Goal: Task Accomplishment & Management: Manage account settings

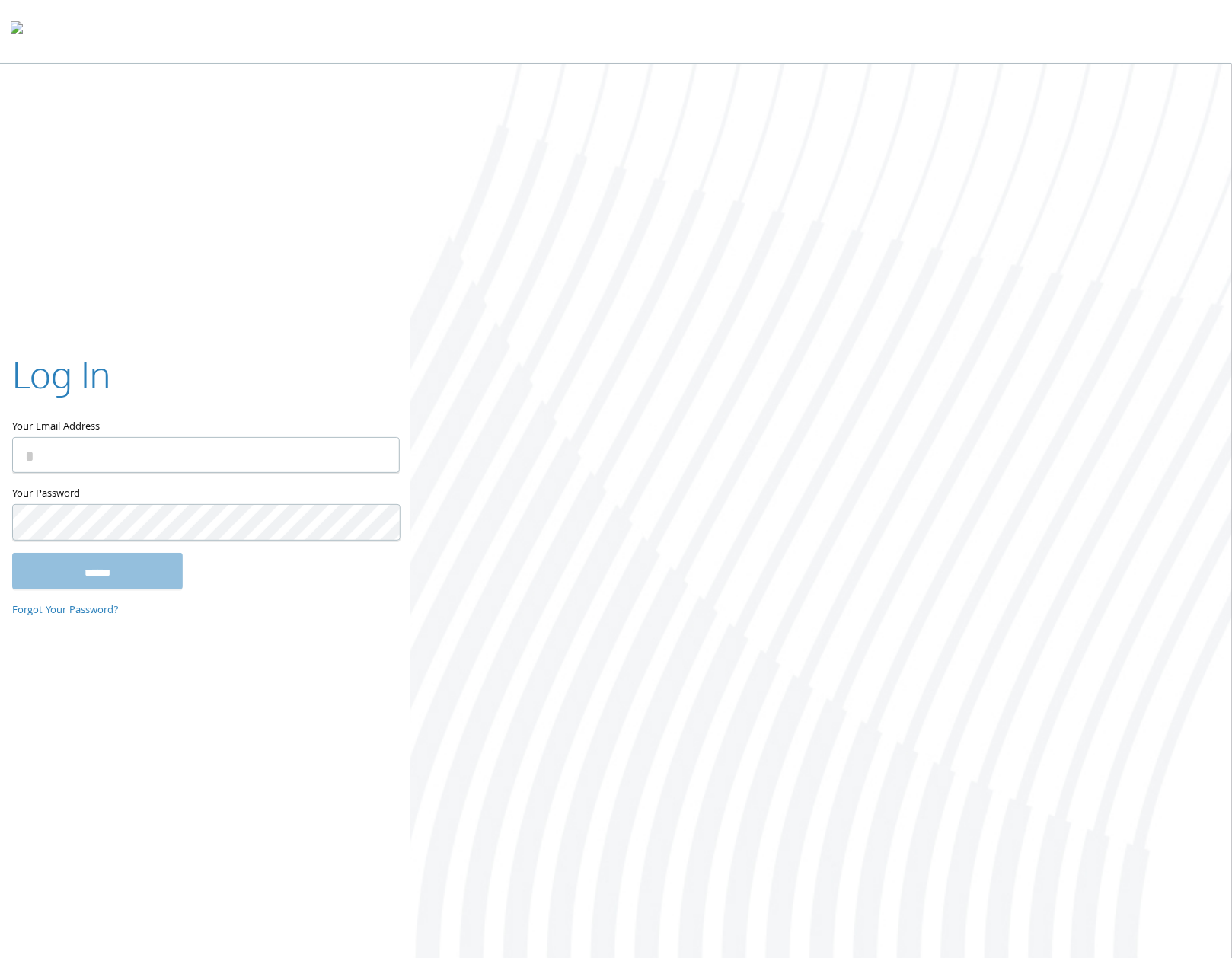
click at [260, 430] on label "Your Email Address" at bounding box center [205, 393] width 386 height 88
click at [260, 438] on input "Your Email Address" at bounding box center [206, 456] width 388 height 36
click at [269, 476] on div "Your Email Address" at bounding box center [205, 416] width 386 height 136
click at [306, 458] on input "Your Email Address" at bounding box center [206, 456] width 388 height 36
click at [253, 449] on input "Your Email Address" at bounding box center [206, 456] width 388 height 36
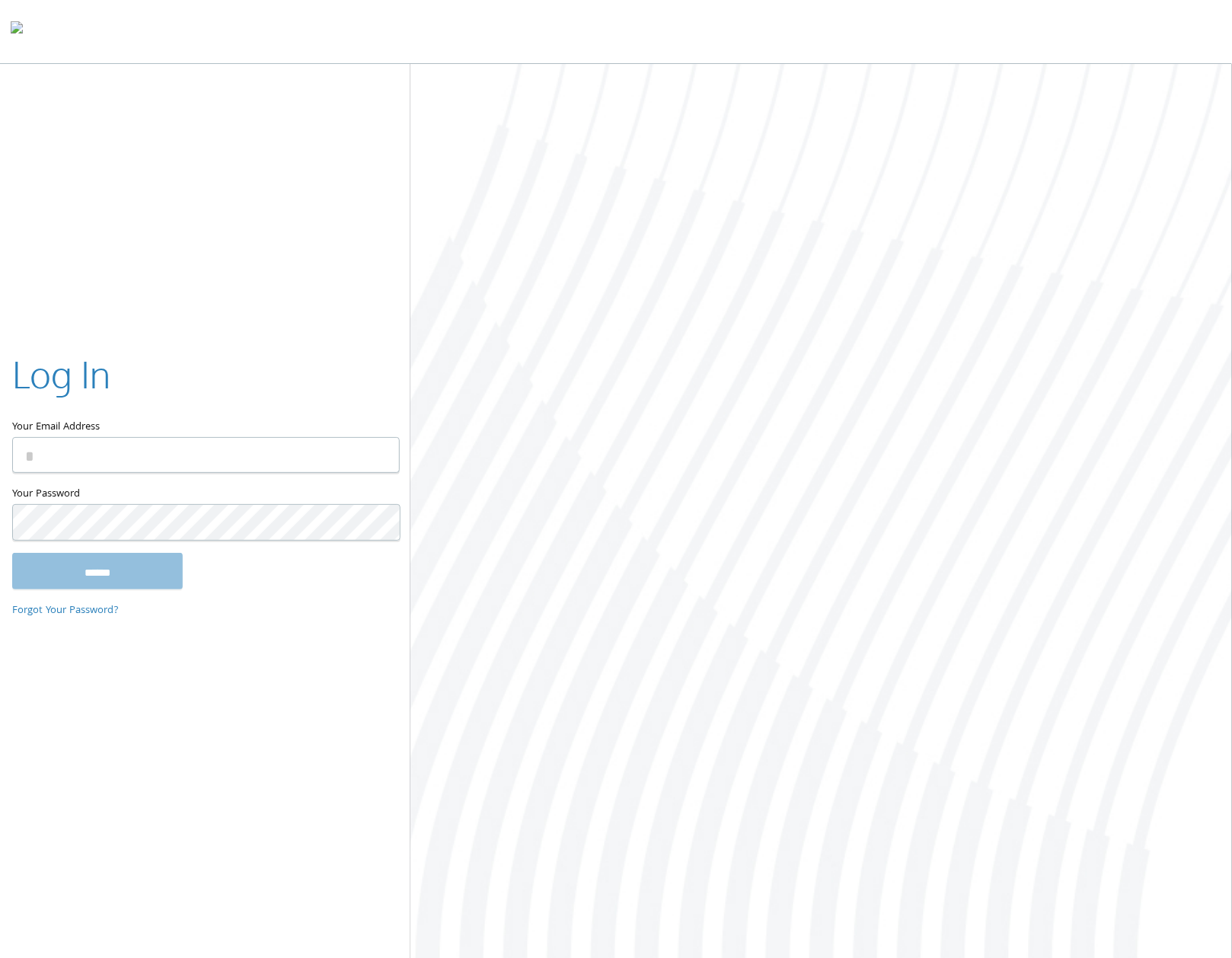
click at [306, 438] on input "Your Email Address" at bounding box center [206, 456] width 388 height 36
click at [283, 440] on input "Your Email Address" at bounding box center [206, 456] width 388 height 36
paste input "**********"
type input "**********"
click at [837, 459] on div at bounding box center [821, 512] width 822 height 897
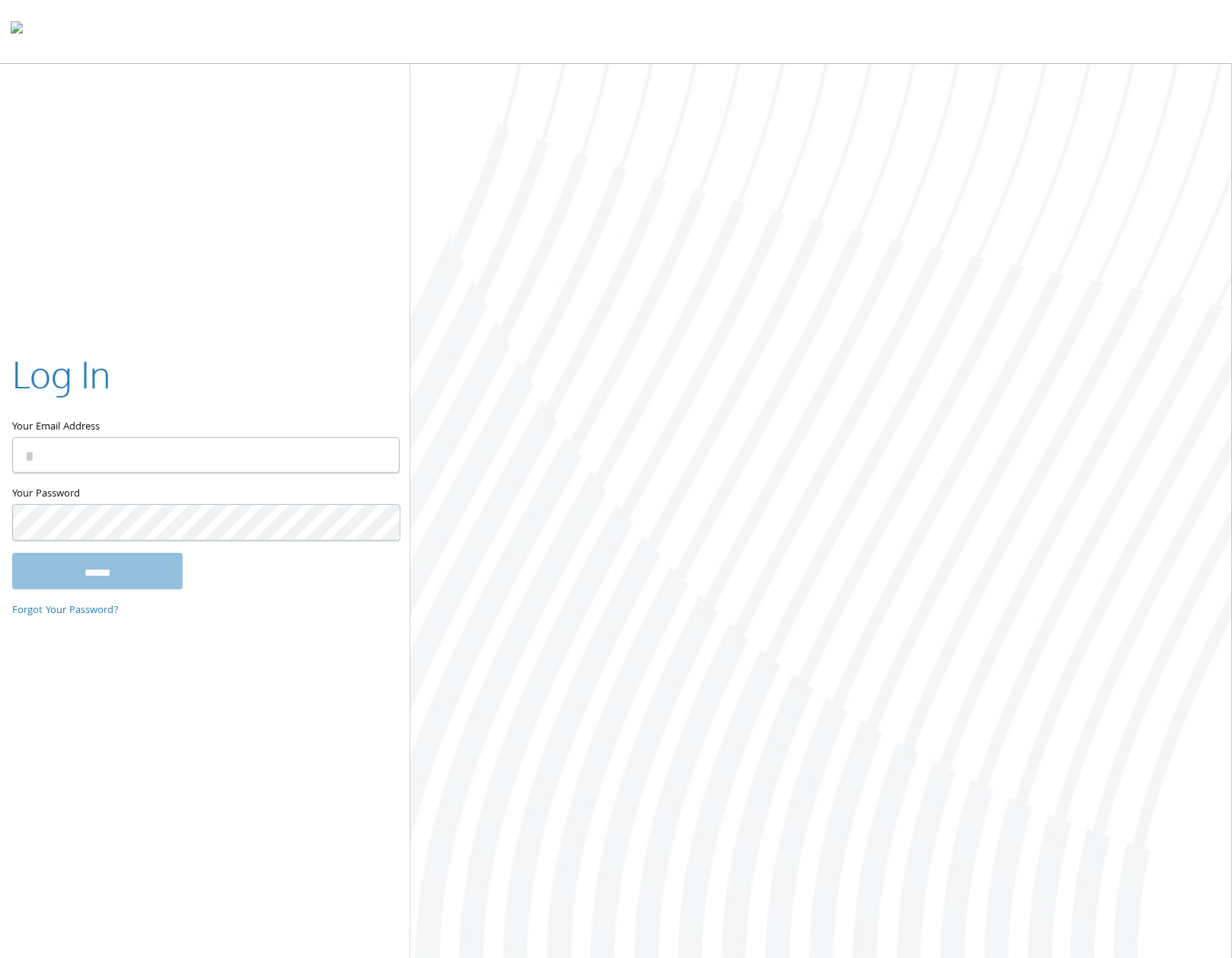
drag, startPoint x: 837, startPoint y: 457, endPoint x: 941, endPoint y: 448, distance: 104.4
click at [843, 457] on div at bounding box center [821, 512] width 822 height 897
click at [1034, 373] on div at bounding box center [821, 512] width 822 height 897
